Goal: Information Seeking & Learning: Learn about a topic

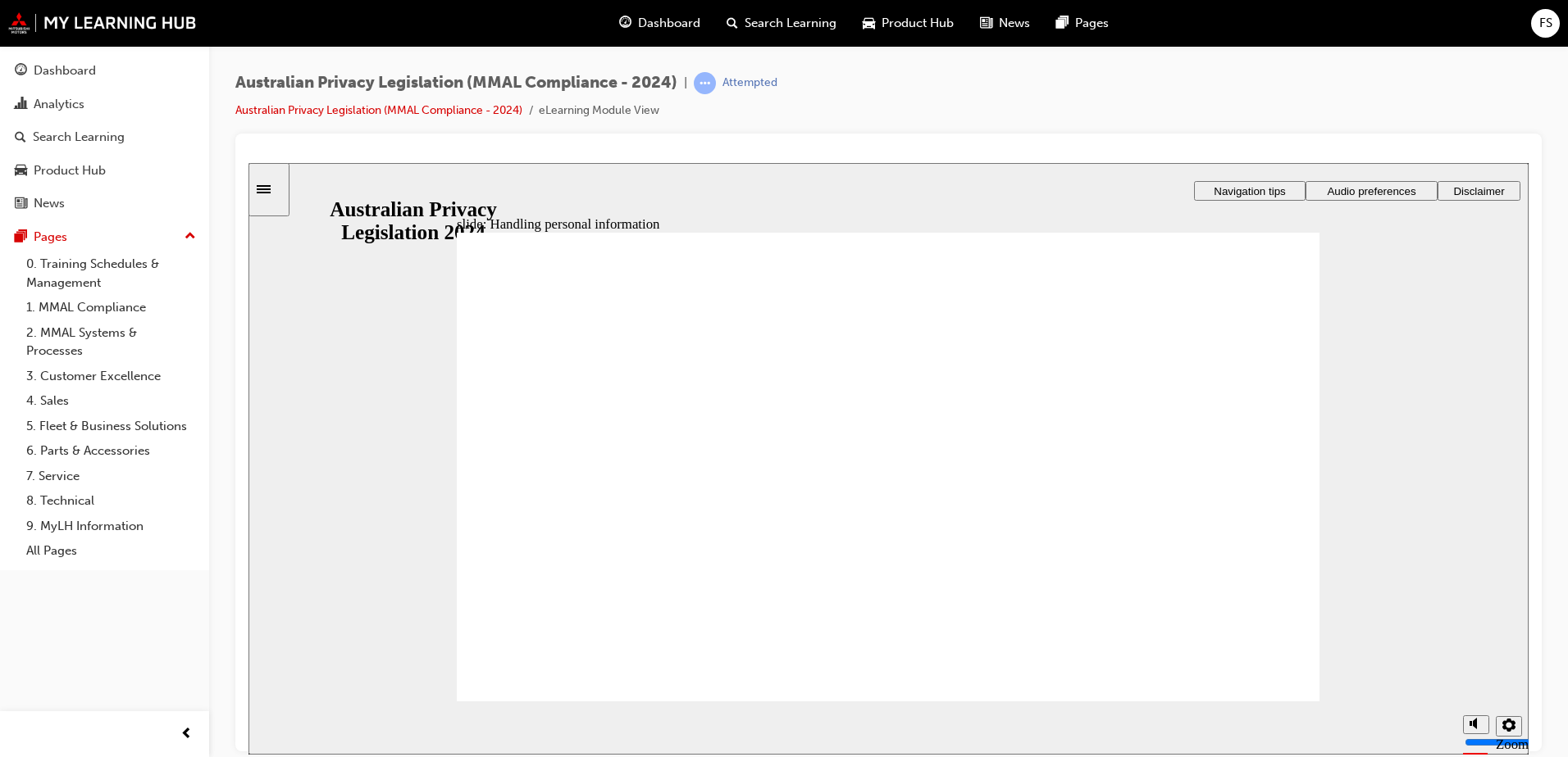
checkbox input "true"
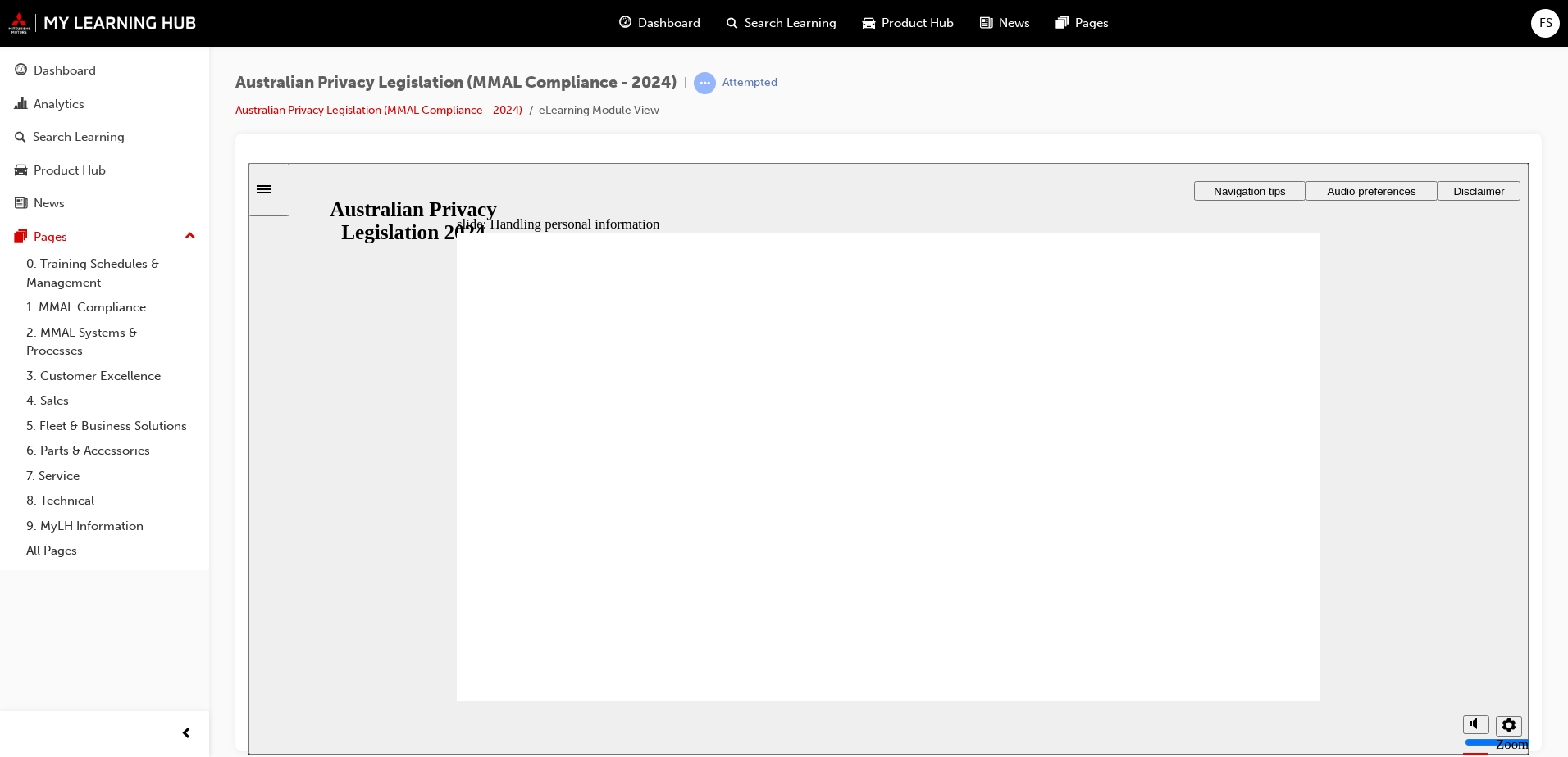
checkbox input "true"
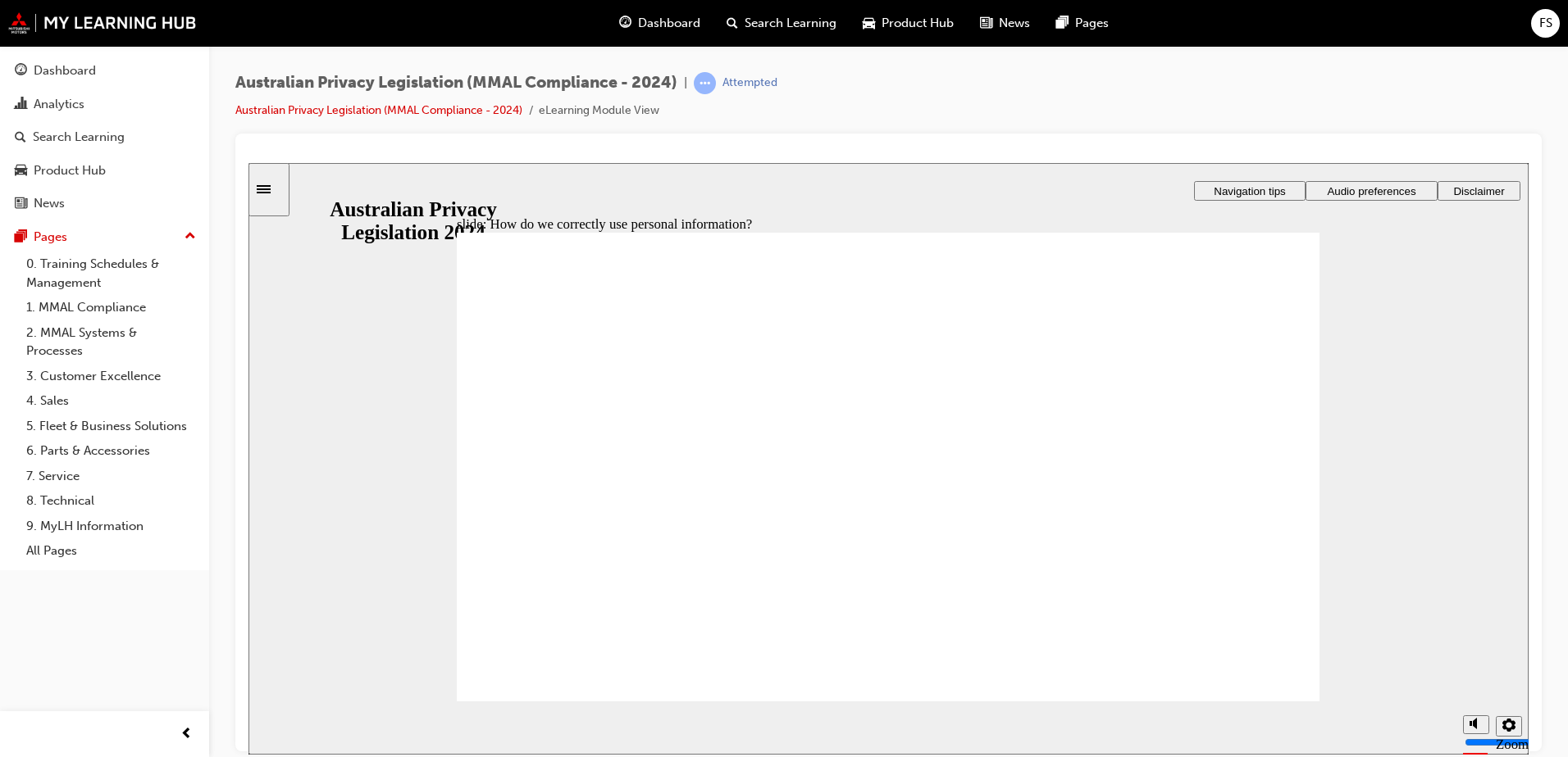
drag, startPoint x: 993, startPoint y: 632, endPoint x: 1065, endPoint y: 694, distance: 95.0
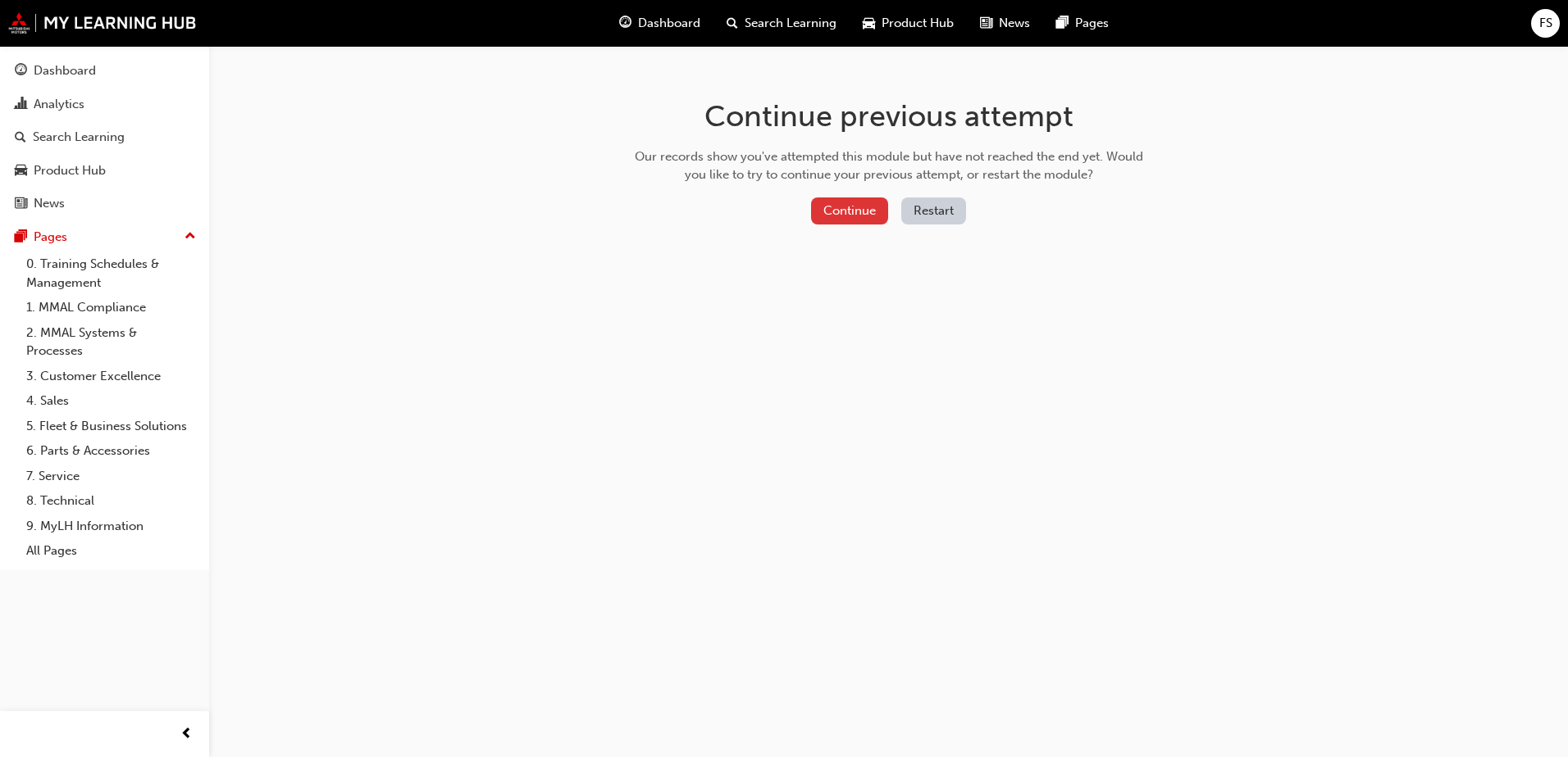
click at [866, 208] on button "Continue" at bounding box center [850, 211] width 77 height 27
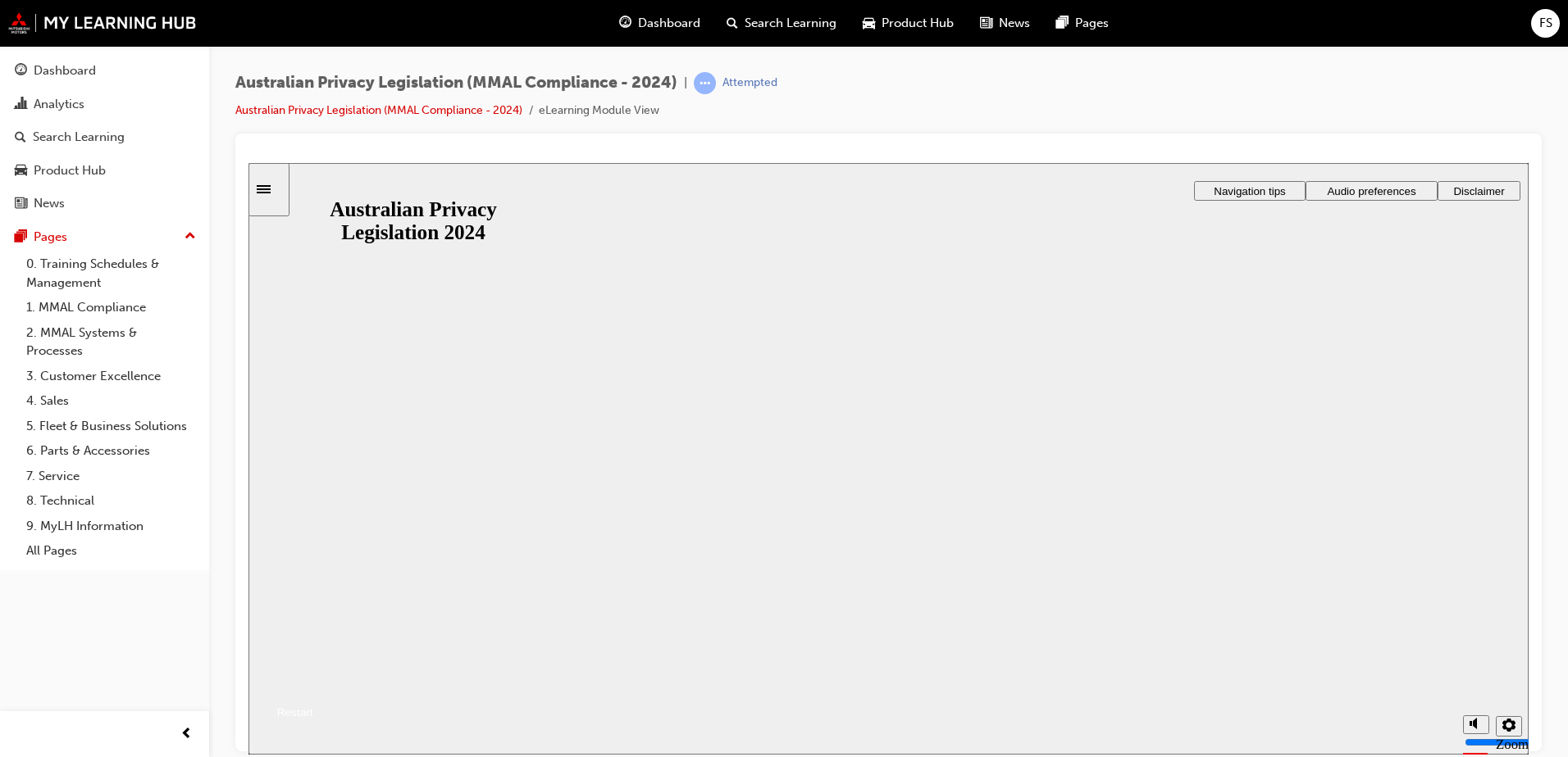
click at [313, 682] on button "Resume" at bounding box center [280, 693] width 64 height 21
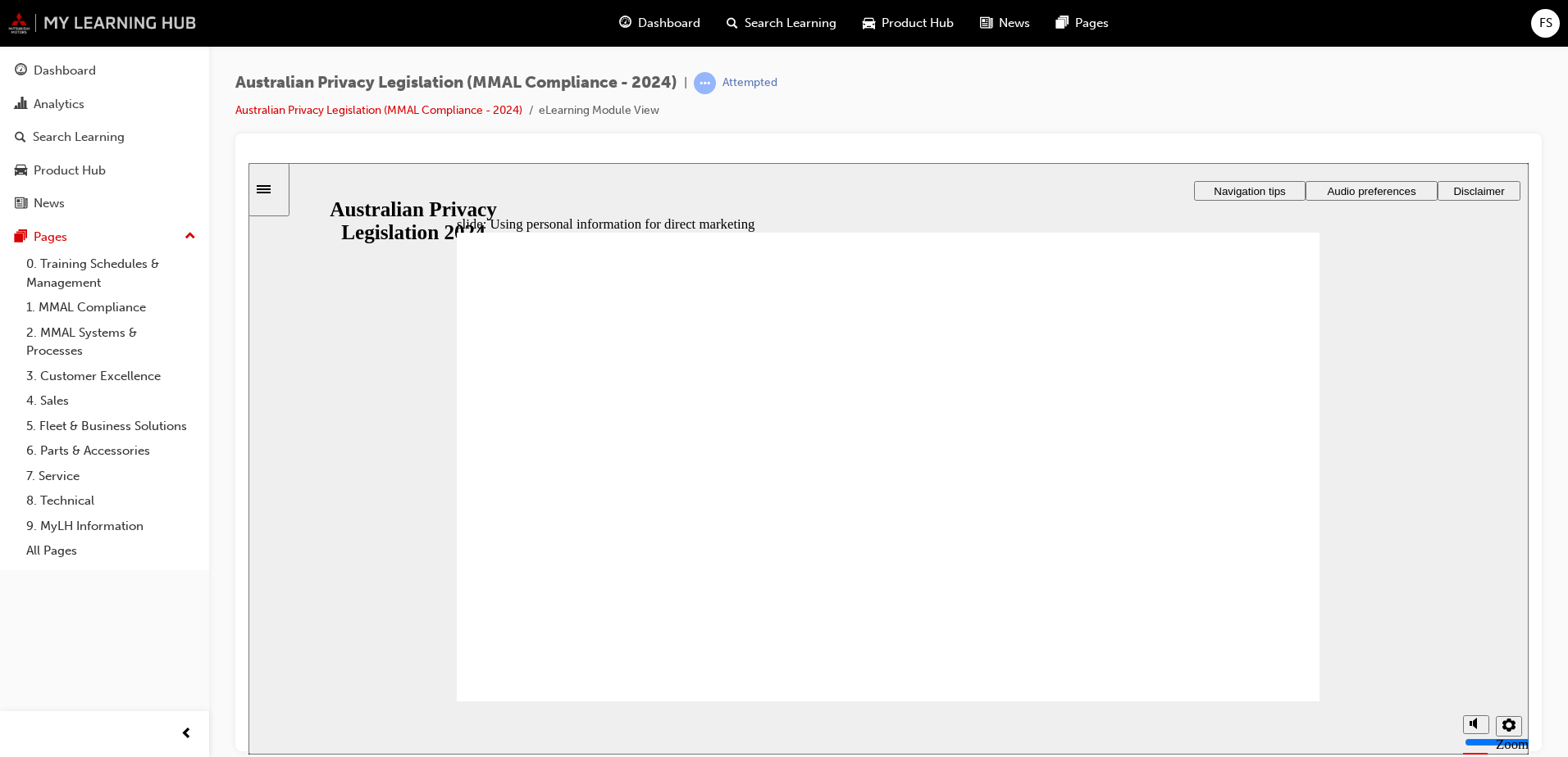
click at [46, 27] on img at bounding box center [102, 22] width 188 height 21
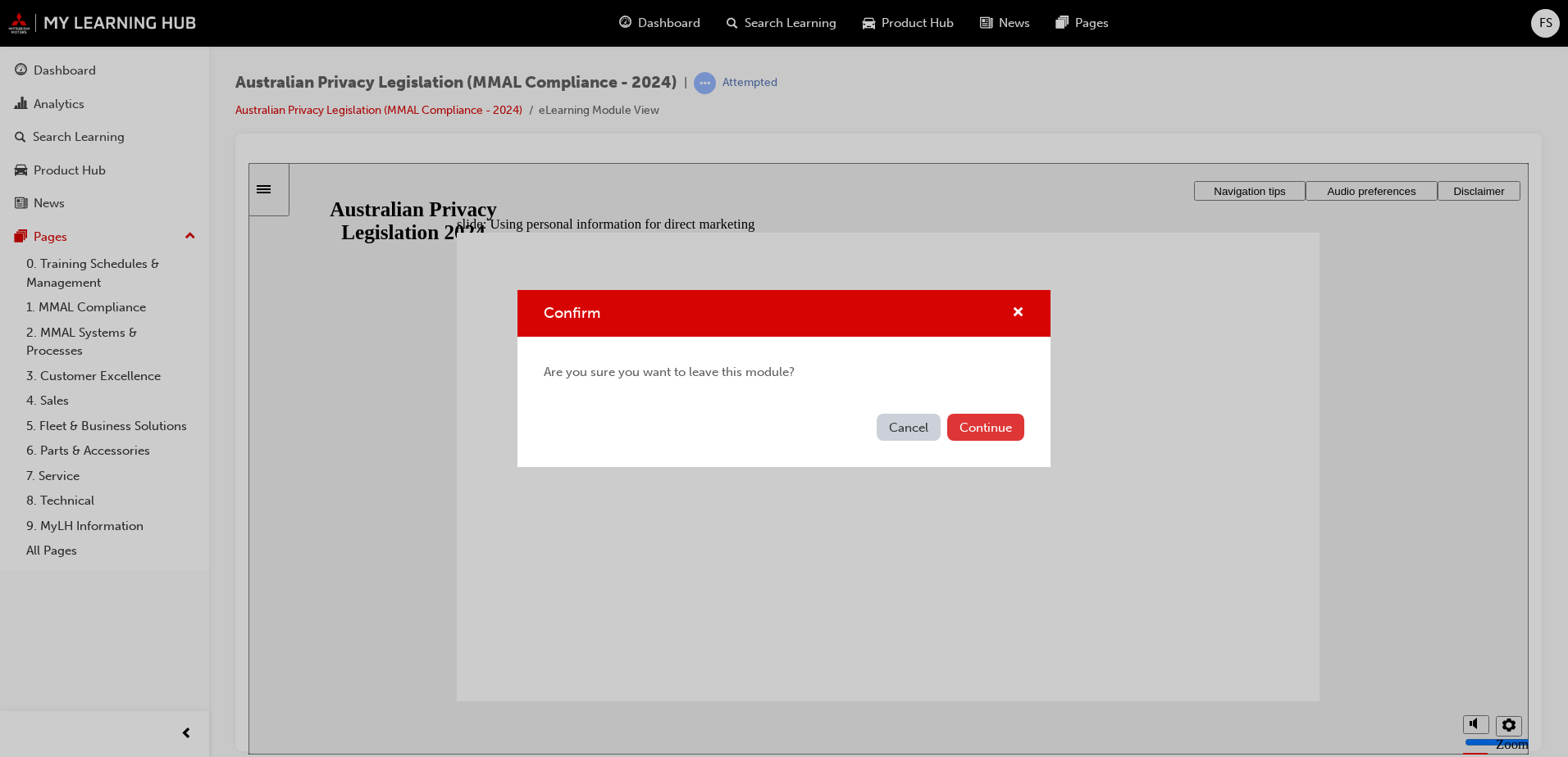
click at [974, 430] on button "Continue" at bounding box center [986, 427] width 77 height 27
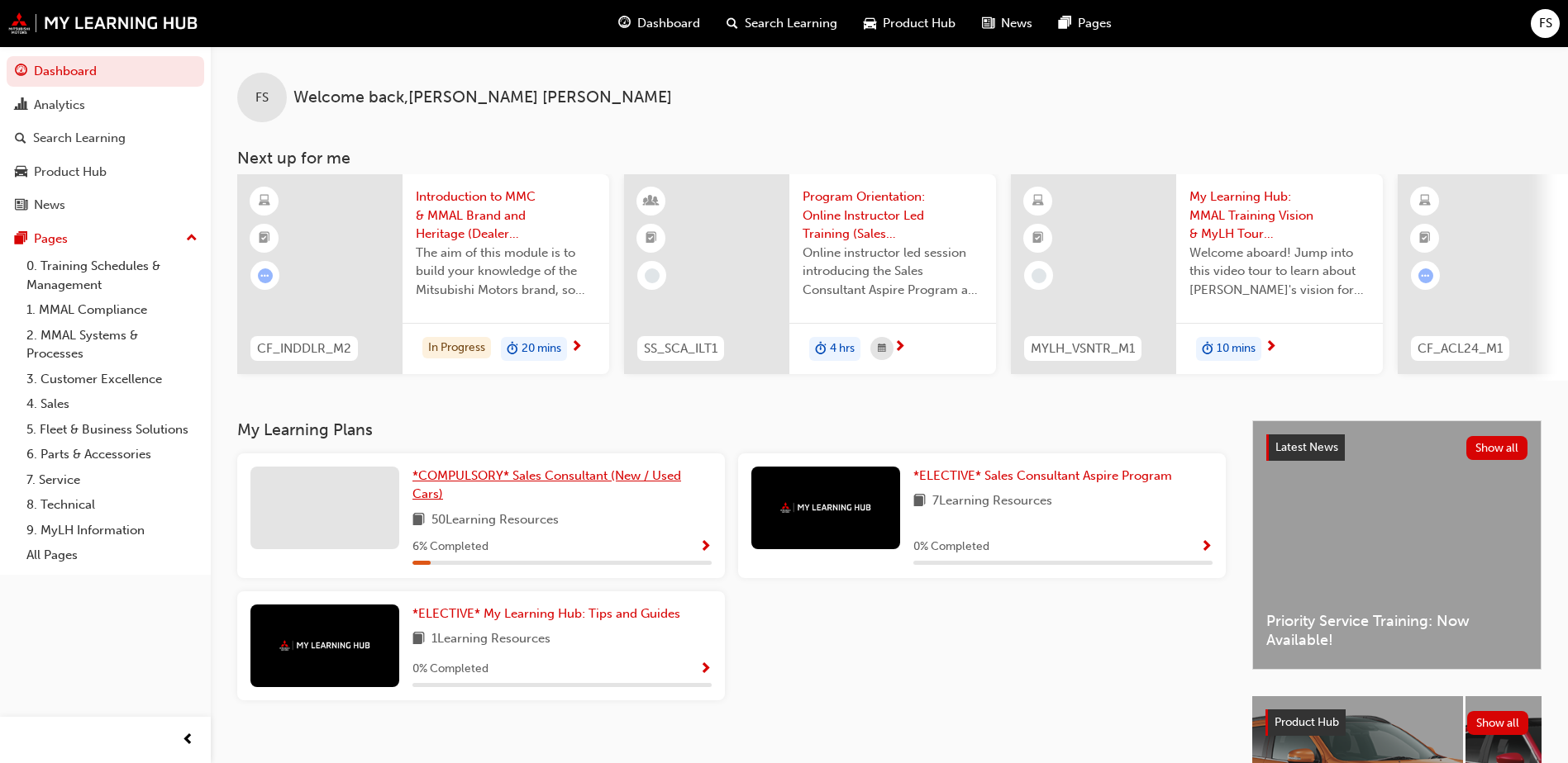
click at [485, 487] on span "*COMPULSORY* Sales Consultant (New / Used Cars)" at bounding box center [547, 485] width 269 height 34
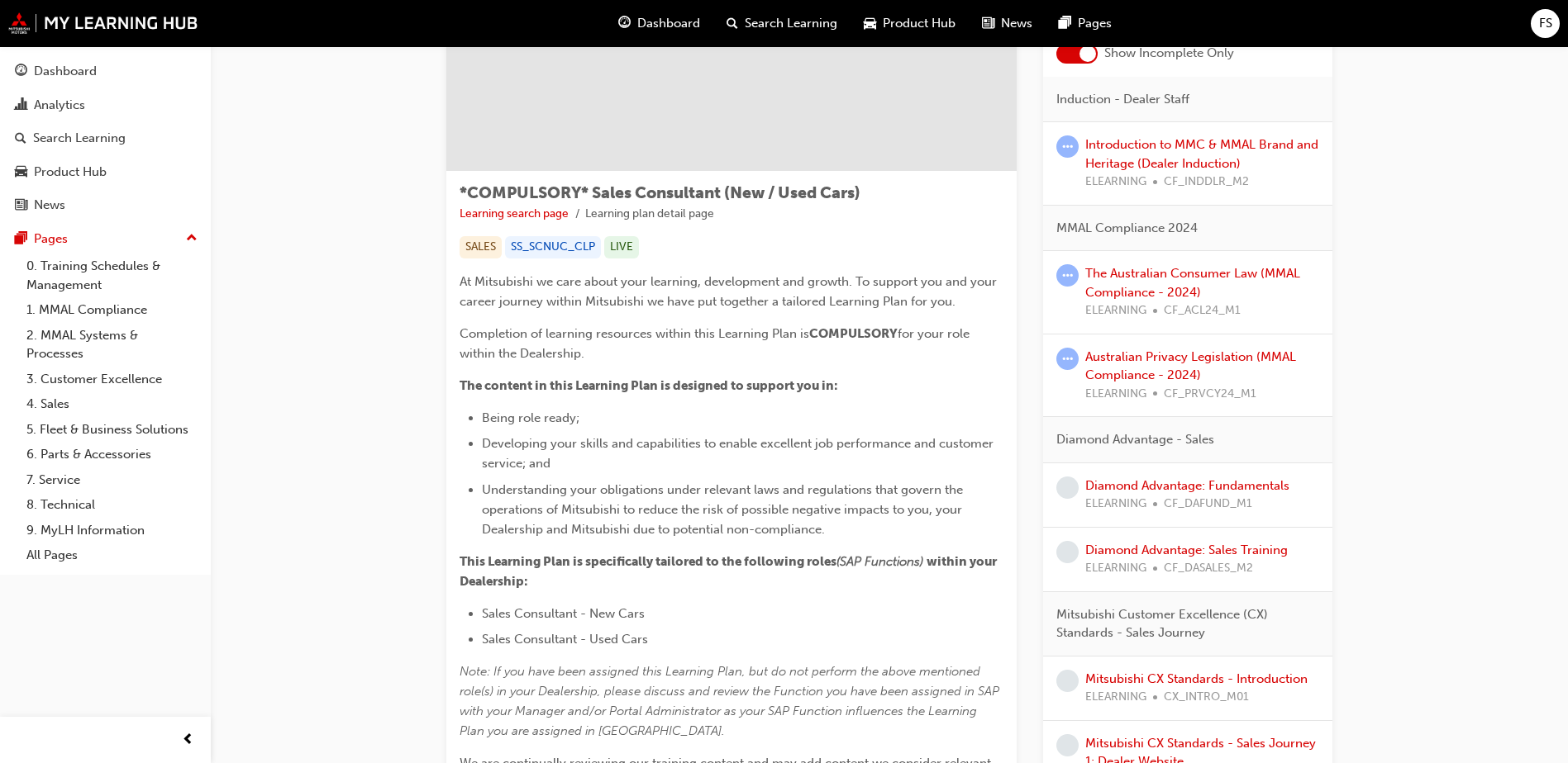
scroll to position [165, 0]
click at [1065, 352] on span "learningRecordVerb_ATTEMPT-icon" at bounding box center [1067, 357] width 23 height 23
click at [1069, 268] on span "learningRecordVerb_ATTEMPT-icon" at bounding box center [1067, 273] width 23 height 23
click at [1066, 147] on span "learningRecordVerb_ATTEMPT-icon" at bounding box center [1067, 145] width 23 height 23
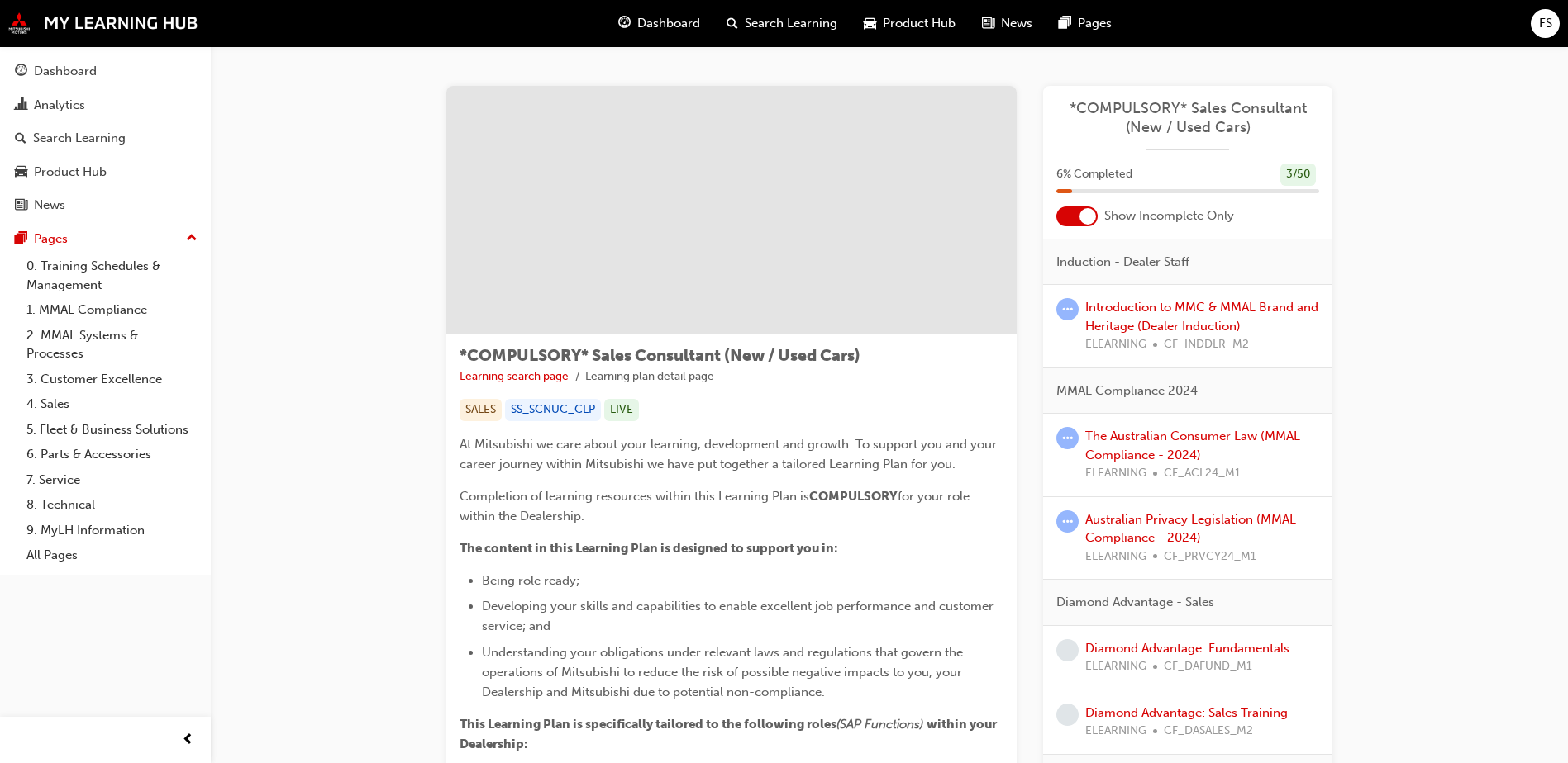
click at [133, 745] on div at bounding box center [105, 740] width 211 height 46
click at [184, 742] on span "prev-icon" at bounding box center [188, 740] width 12 height 21
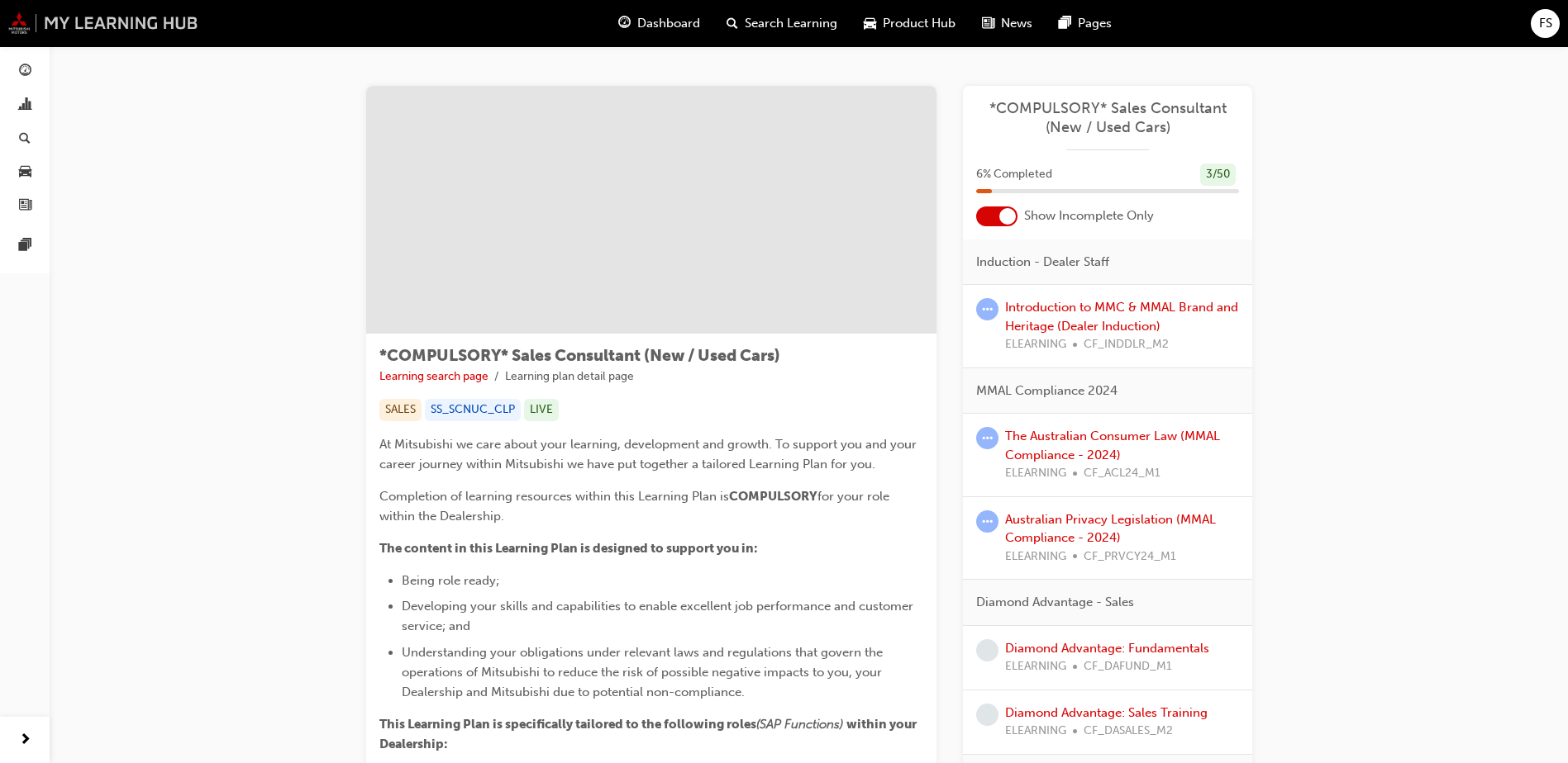
click at [87, 29] on img at bounding box center [103, 23] width 190 height 22
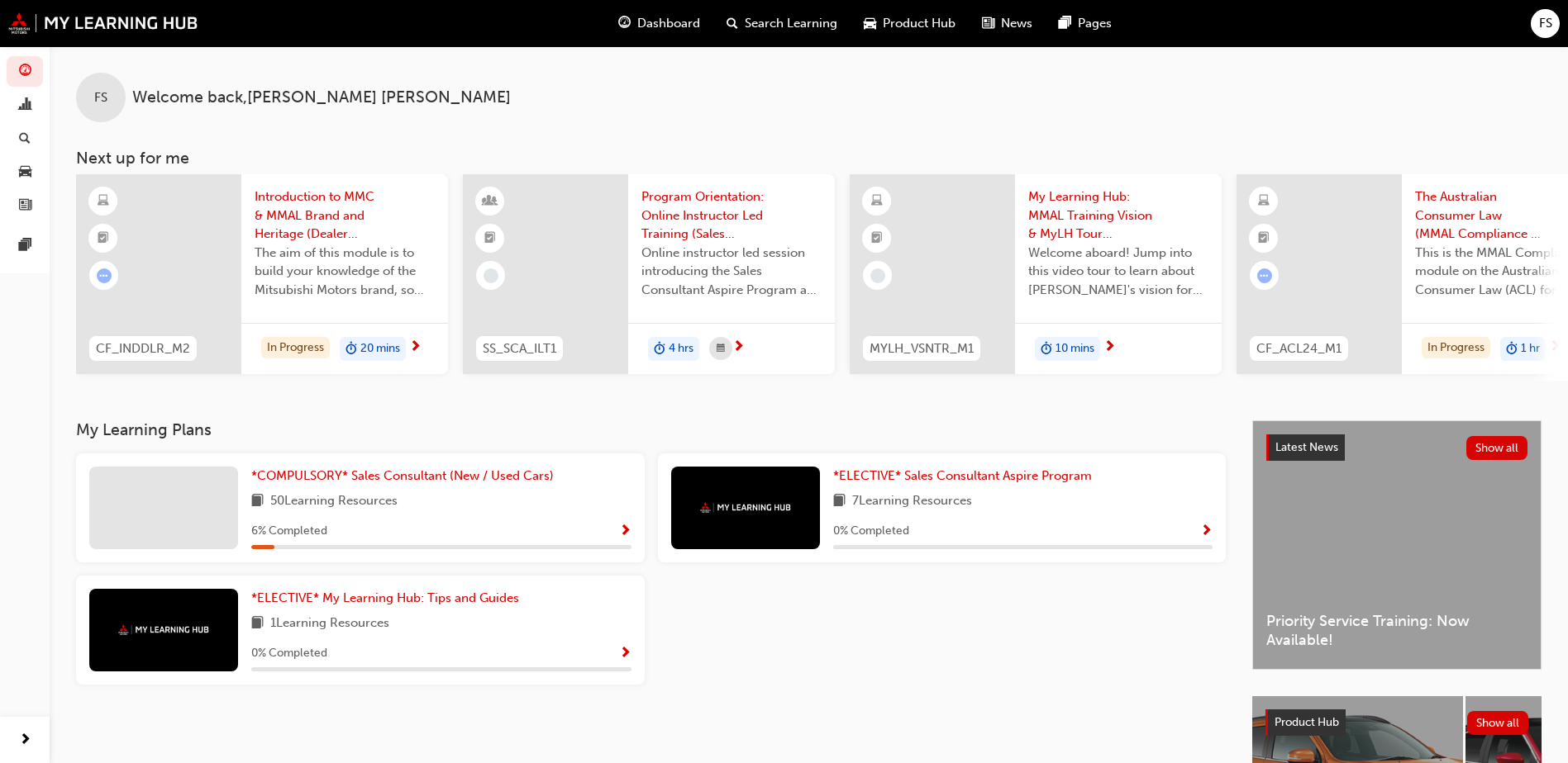
click at [1097, 340] on div "10 mins" at bounding box center [1066, 349] width 65 height 25
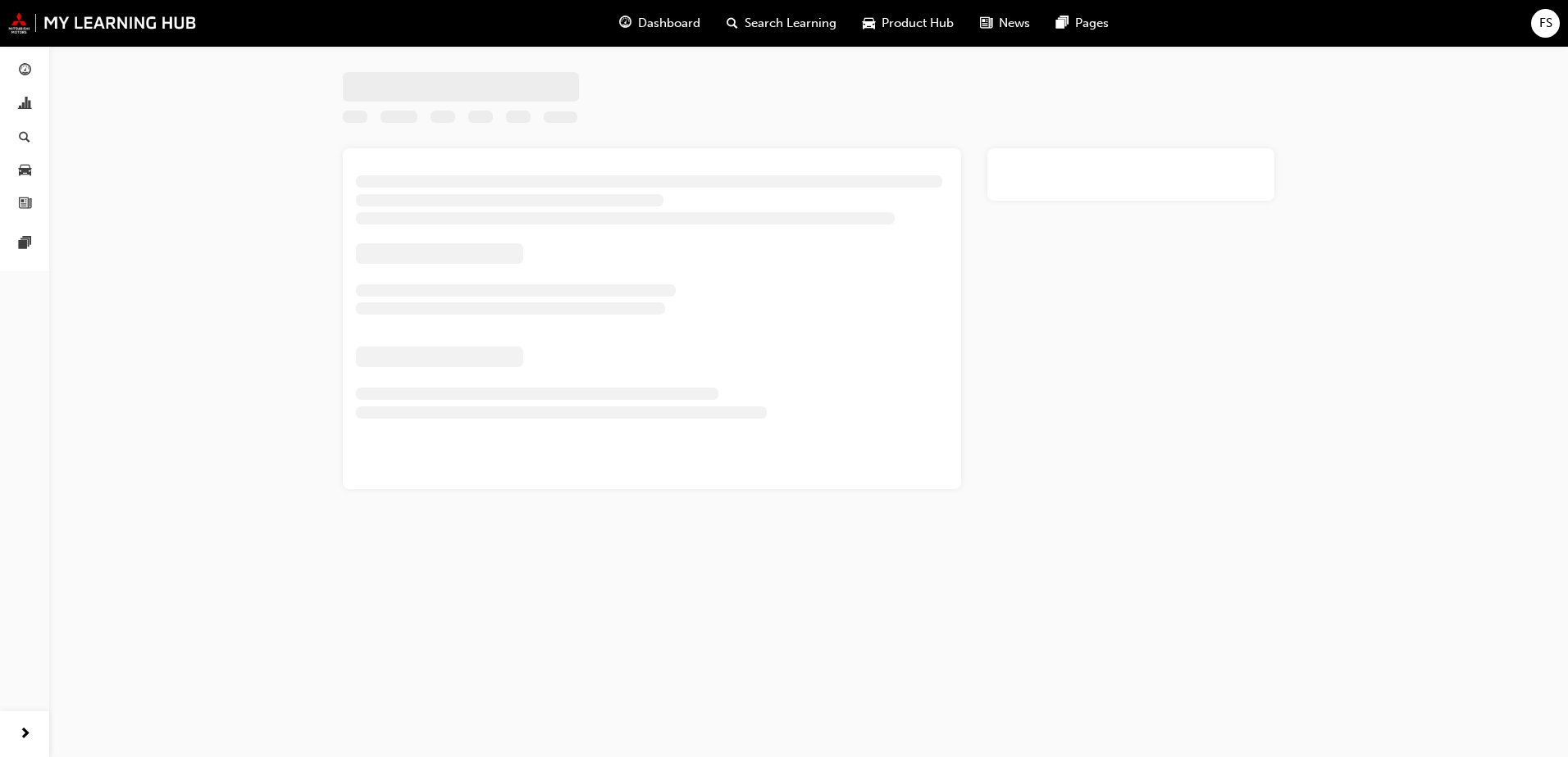
click at [1129, 334] on div at bounding box center [1131, 319] width 287 height 341
